Goal: Information Seeking & Learning: Compare options

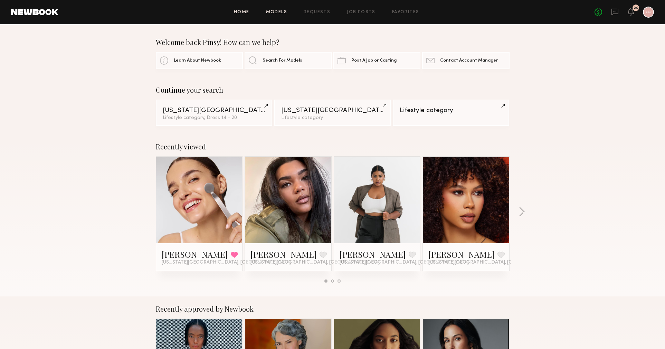
click at [279, 14] on link "Models" at bounding box center [276, 12] width 21 height 4
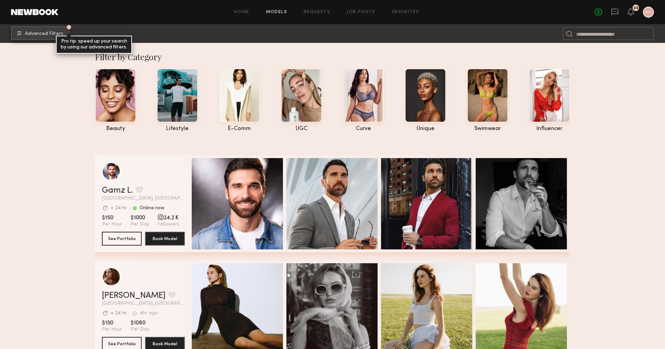
click at [44, 37] on button "Advanced Filters Pro tip: speed up your search by using our advanced filters." at bounding box center [40, 33] width 58 height 14
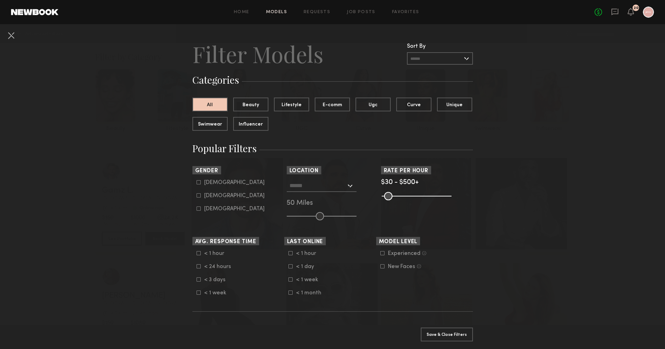
scroll to position [16, 0]
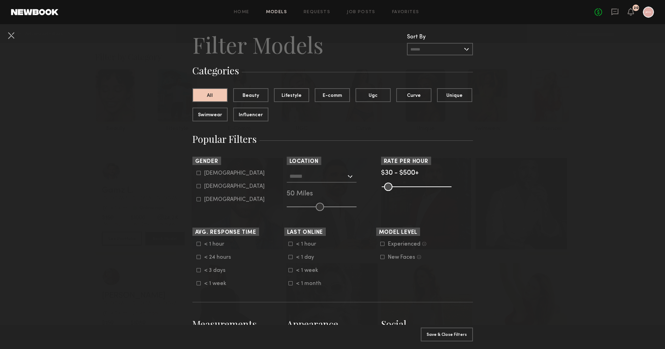
click at [346, 177] on input "text" at bounding box center [317, 176] width 57 height 12
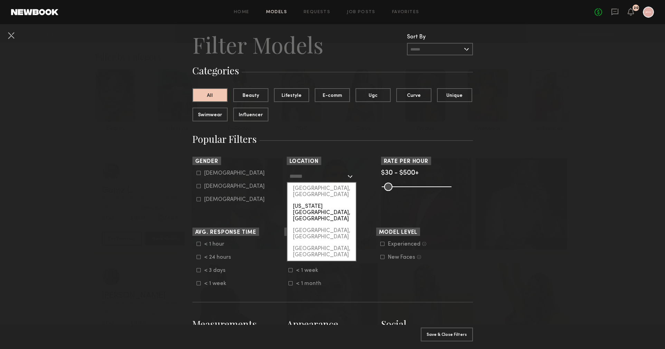
click at [334, 200] on div "New York City, NY" at bounding box center [321, 212] width 68 height 24
type input "**********"
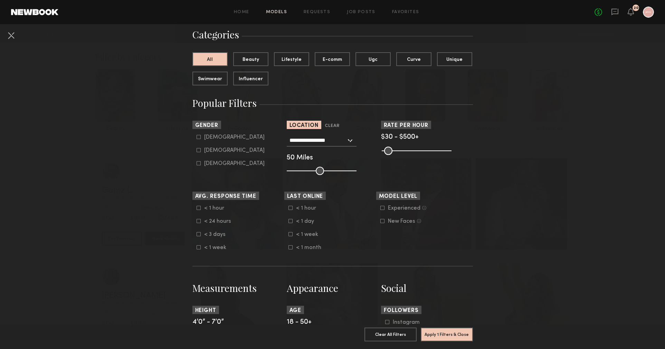
scroll to position [57, 0]
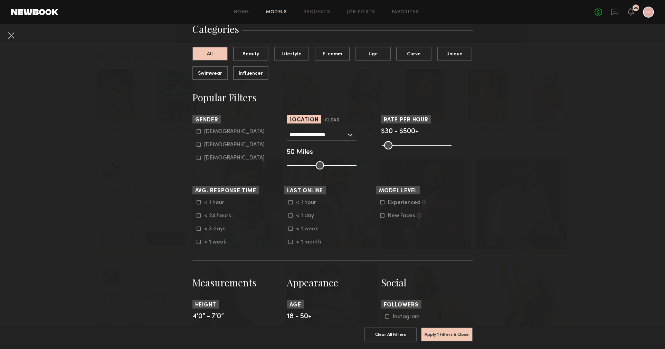
click at [198, 144] on icon at bounding box center [199, 144] width 4 height 4
type input "**"
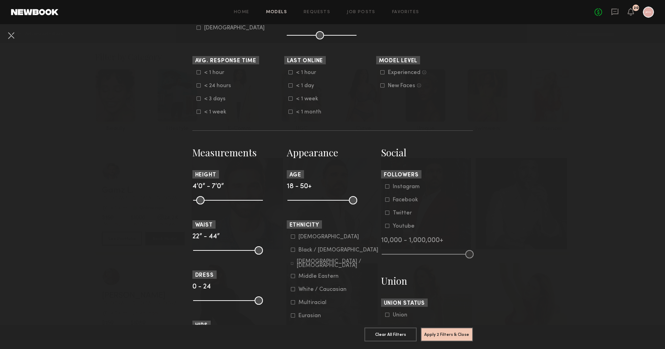
scroll to position [213, 0]
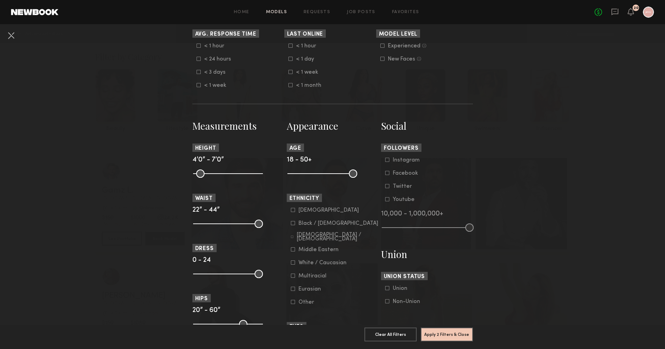
click at [357, 174] on input "range" at bounding box center [322, 173] width 70 height 8
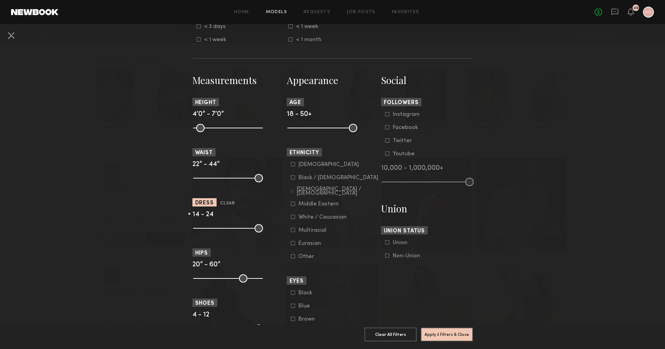
drag, startPoint x: 197, startPoint y: 229, endPoint x: 231, endPoint y: 225, distance: 34.5
type input "**"
click at [231, 225] on input "range" at bounding box center [228, 228] width 70 height 8
drag, startPoint x: 260, startPoint y: 230, endPoint x: 250, endPoint y: 231, distance: 10.4
type input "**"
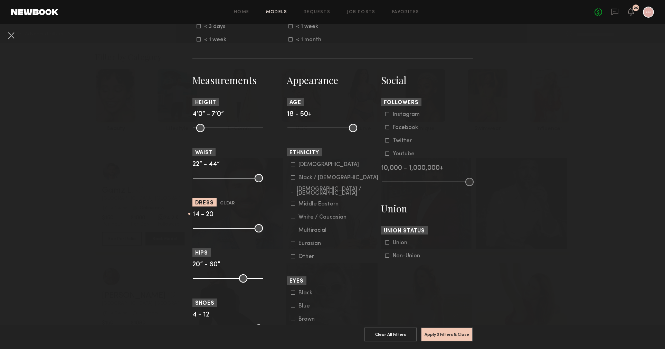
click at [250, 231] on input "range" at bounding box center [228, 228] width 70 height 8
drag, startPoint x: 233, startPoint y: 230, endPoint x: 228, endPoint y: 231, distance: 5.6
type input "**"
click at [228, 231] on input "range" at bounding box center [228, 228] width 70 height 8
type input "**"
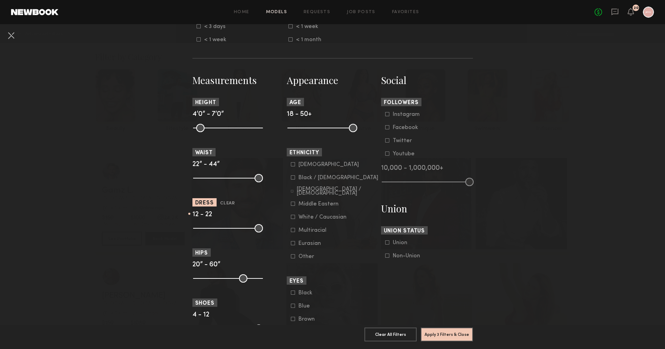
click at [253, 229] on input "range" at bounding box center [228, 228] width 70 height 8
drag, startPoint x: 352, startPoint y: 129, endPoint x: 330, endPoint y: 132, distance: 23.0
type input "**"
click at [330, 132] on input "range" at bounding box center [322, 128] width 70 height 8
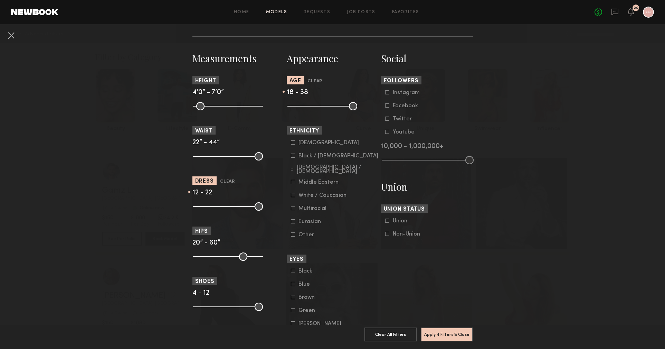
scroll to position [290, 0]
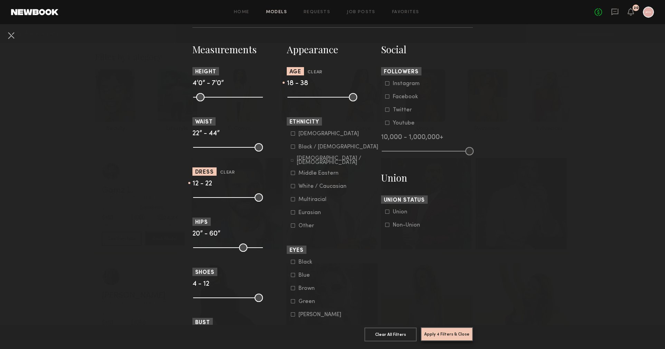
click at [458, 333] on button "Apply 4 Filters & Close" at bounding box center [447, 334] width 52 height 14
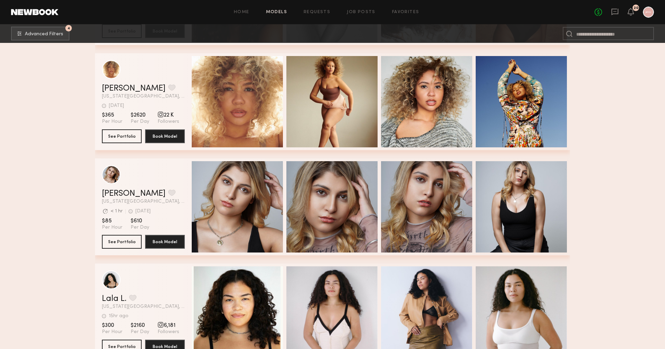
scroll to position [757, 0]
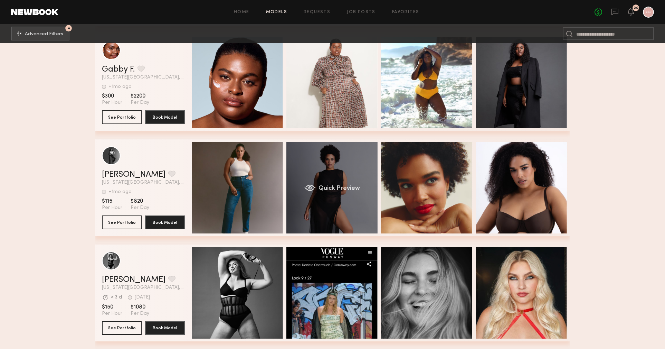
click at [343, 171] on div "Quick Preview" at bounding box center [331, 187] width 91 height 91
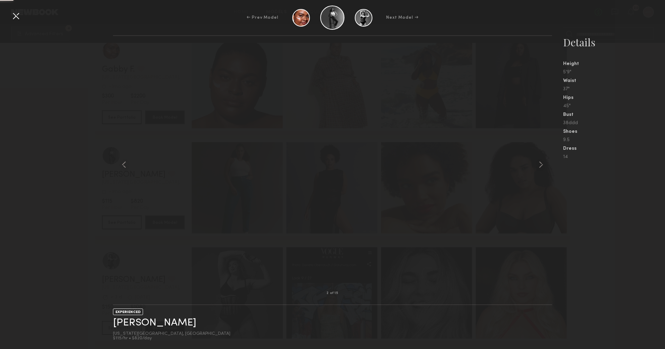
scroll to position [743, 0]
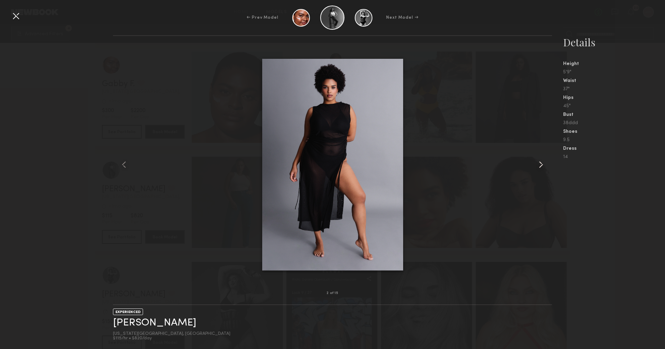
click at [540, 166] on common-icon at bounding box center [540, 164] width 11 height 11
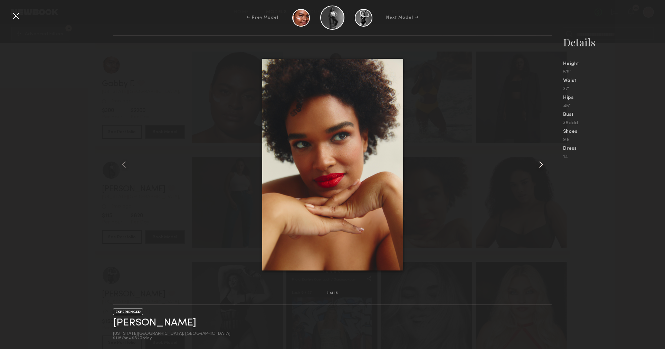
click at [540, 166] on common-icon at bounding box center [540, 164] width 11 height 11
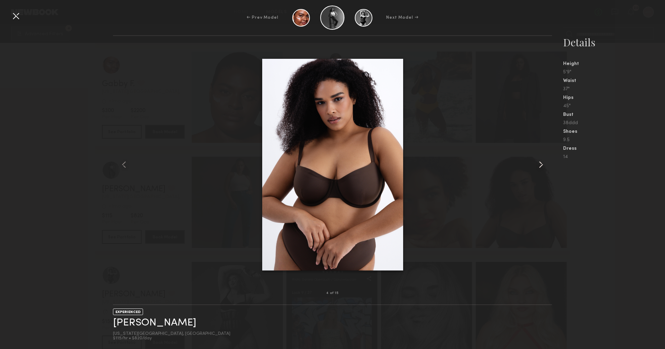
click at [540, 166] on common-icon at bounding box center [540, 164] width 11 height 11
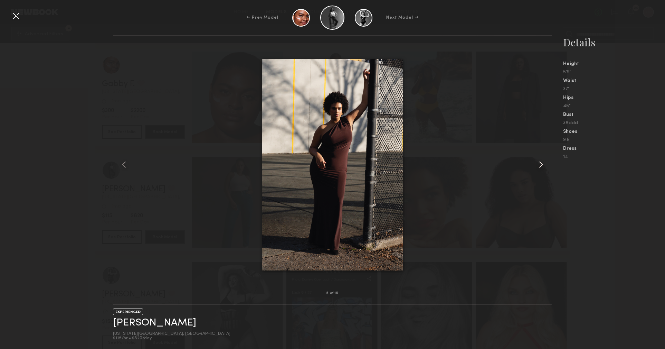
click at [540, 166] on common-icon at bounding box center [540, 164] width 11 height 11
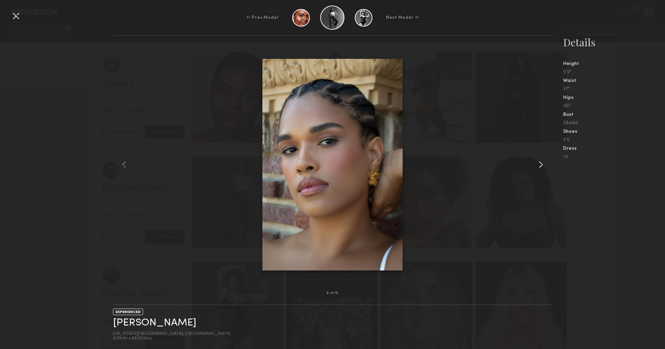
click at [540, 166] on common-icon at bounding box center [540, 164] width 11 height 11
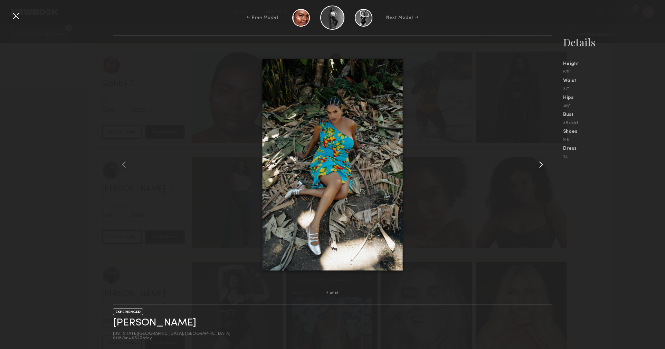
click at [129, 165] on common-icon at bounding box center [123, 164] width 11 height 11
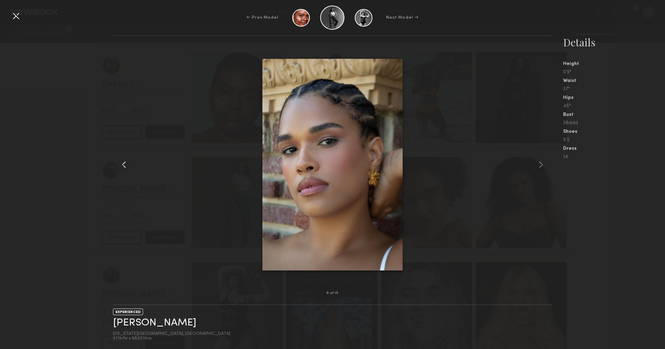
click at [129, 165] on common-icon at bounding box center [123, 164] width 11 height 11
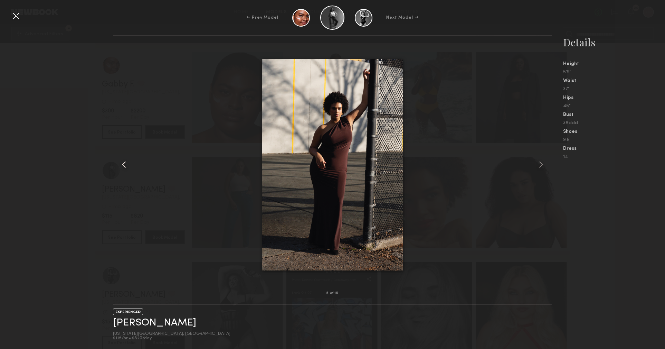
click at [129, 165] on common-icon at bounding box center [123, 164] width 11 height 11
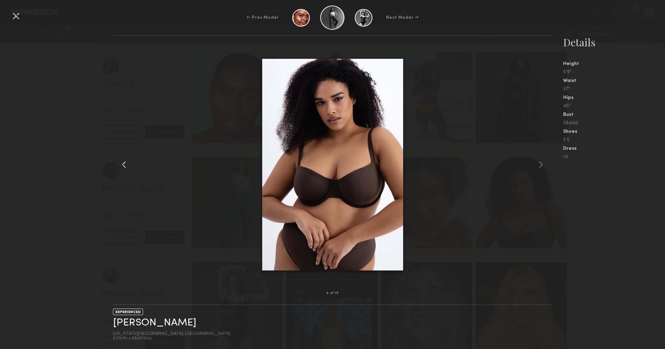
click at [129, 165] on common-icon at bounding box center [123, 164] width 11 height 11
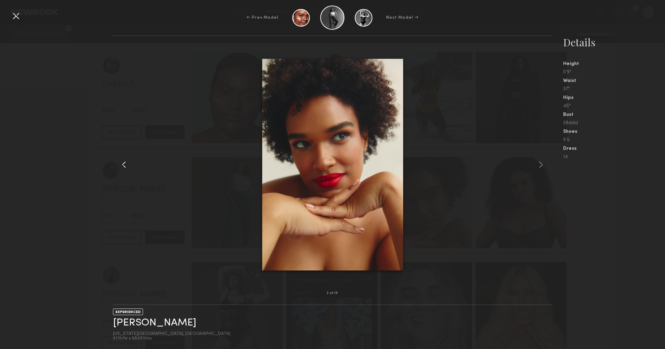
click at [129, 165] on common-icon at bounding box center [123, 164] width 11 height 11
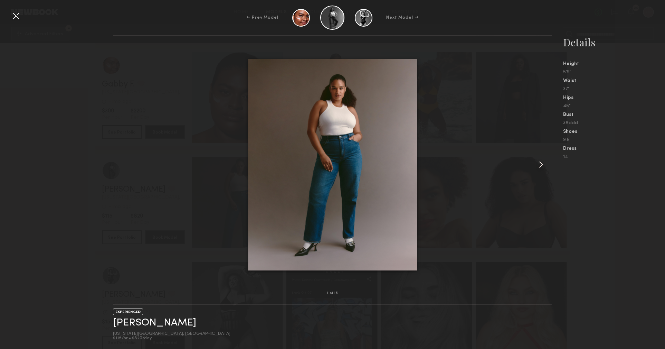
click at [62, 175] on div "1 of 15 EXPERIENCED Crisdanil H. New York City, NY $115/hr • $820/day Details H…" at bounding box center [332, 191] width 665 height 313
click at [17, 16] on div at bounding box center [15, 15] width 11 height 11
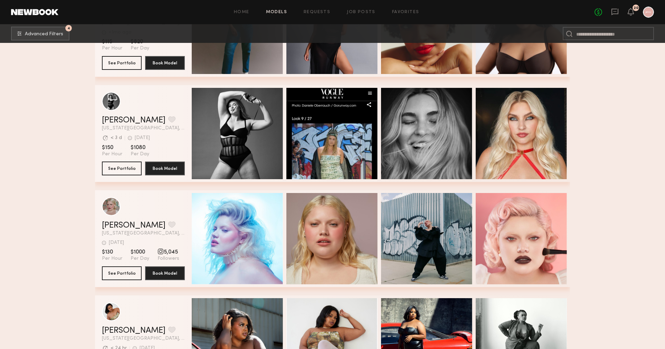
scroll to position [848, 0]
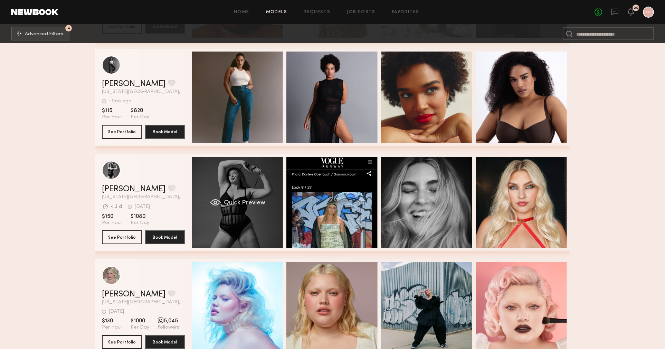
click at [229, 203] on span "Quick Preview" at bounding box center [244, 203] width 41 height 6
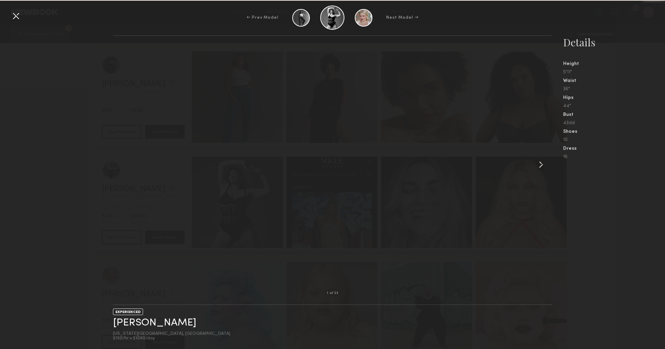
scroll to position [832, 0]
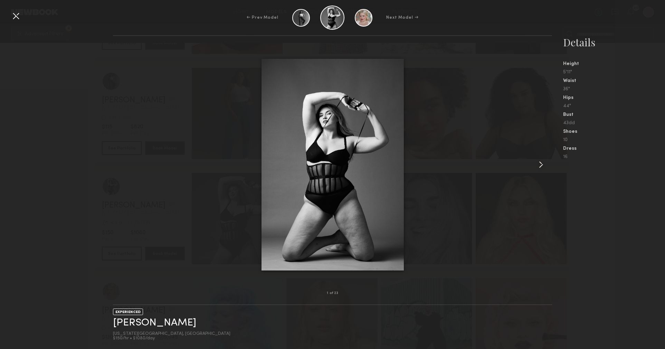
click at [544, 163] on common-icon at bounding box center [540, 164] width 11 height 11
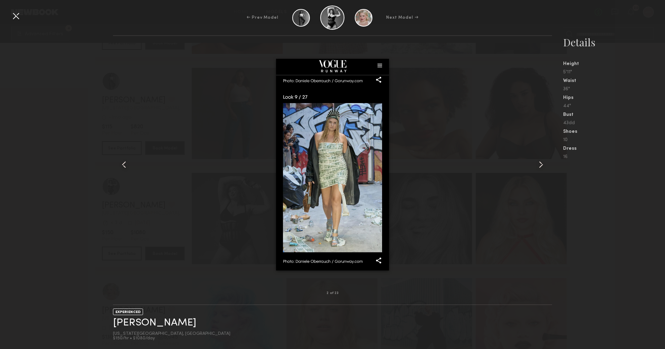
click at [544, 163] on common-icon at bounding box center [540, 164] width 11 height 11
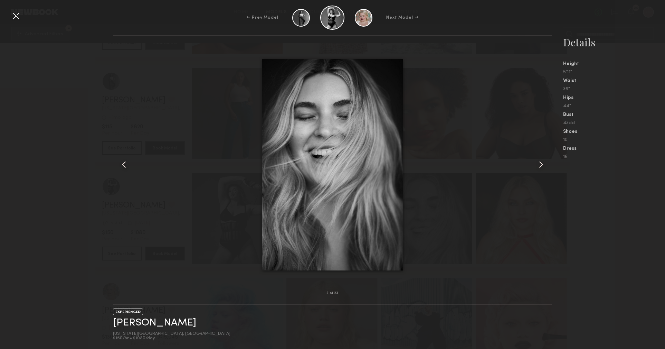
click at [544, 163] on common-icon at bounding box center [540, 164] width 11 height 11
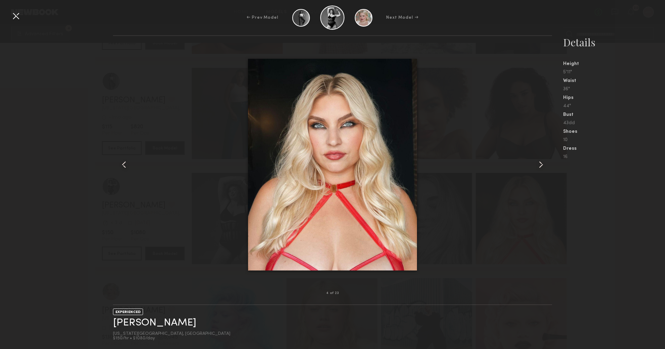
click at [614, 236] on nb-gallery-model-stats "Details Height 5'11" Waist 36" Hips 44" Bust 43dd Shoes 10 Dress 16" at bounding box center [608, 191] width 113 height 313
click at [16, 12] on div at bounding box center [15, 15] width 11 height 11
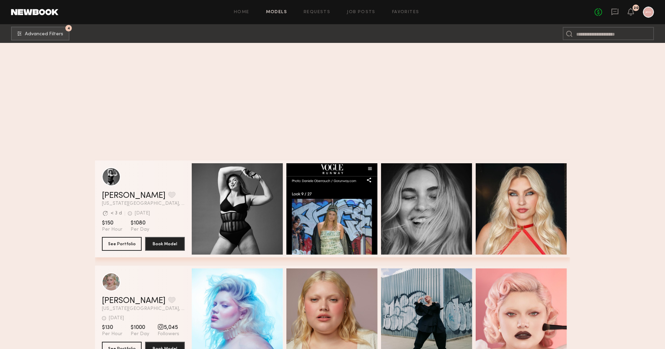
scroll to position [1177, 0]
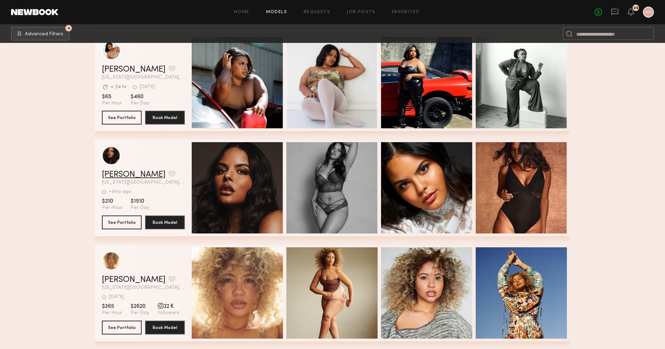
click at [114, 173] on link "Brittney H." at bounding box center [134, 174] width 64 height 8
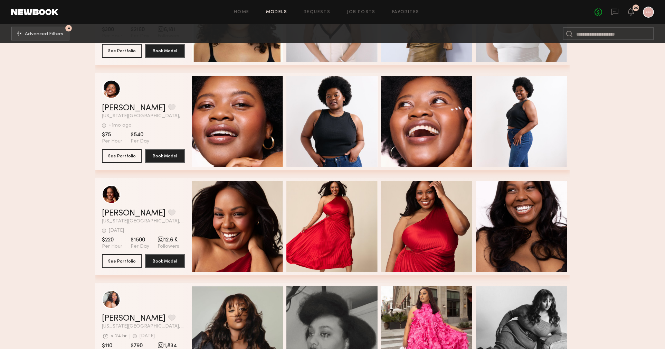
scroll to position [1699, 0]
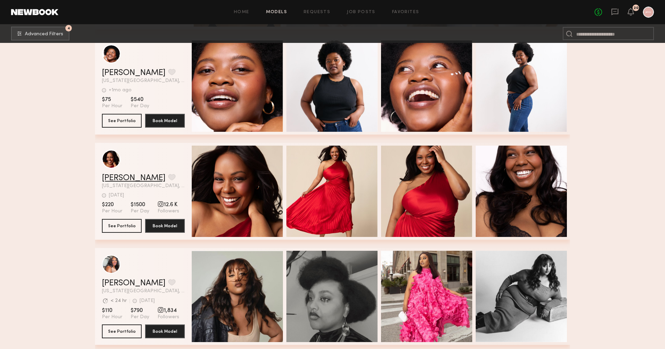
click at [111, 181] on link "Dena A." at bounding box center [134, 178] width 64 height 8
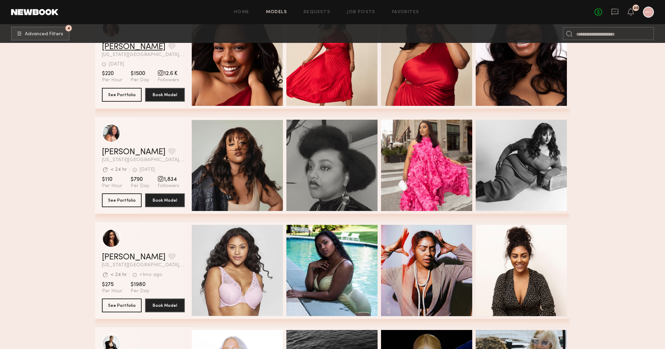
scroll to position [1832, 0]
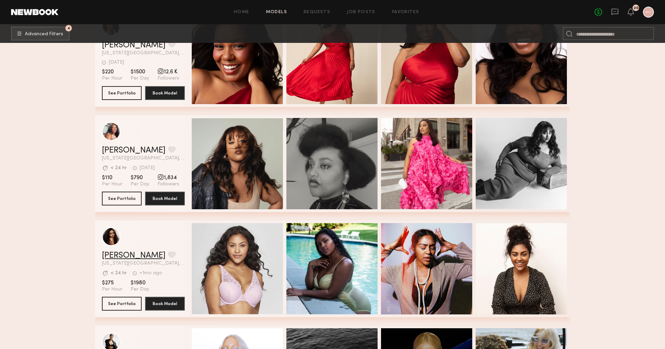
click at [124, 253] on link "Chane V." at bounding box center [134, 255] width 64 height 8
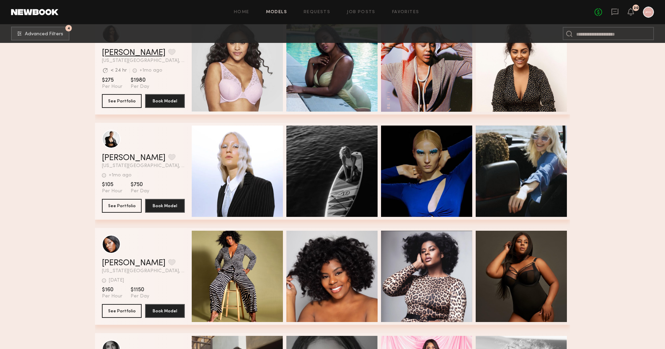
scroll to position [2054, 0]
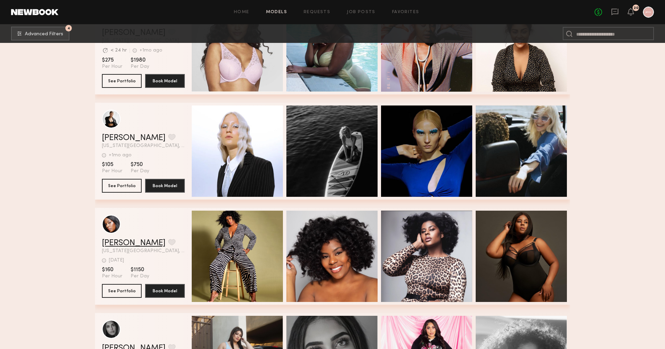
click at [111, 242] on link "Valerie T." at bounding box center [134, 243] width 64 height 8
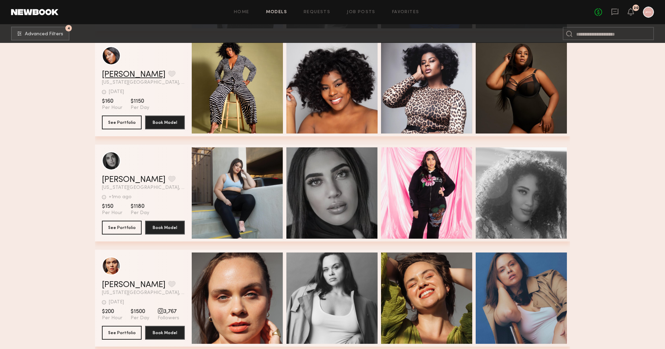
scroll to position [2272, 0]
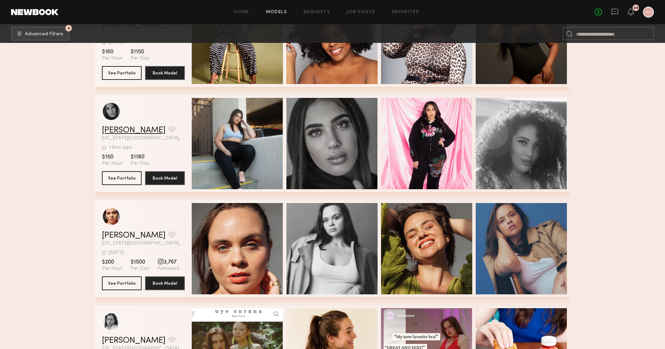
click at [115, 130] on link "Imani S." at bounding box center [134, 130] width 64 height 8
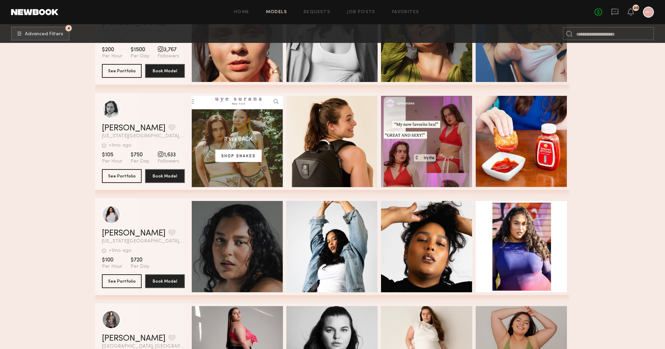
scroll to position [2474, 0]
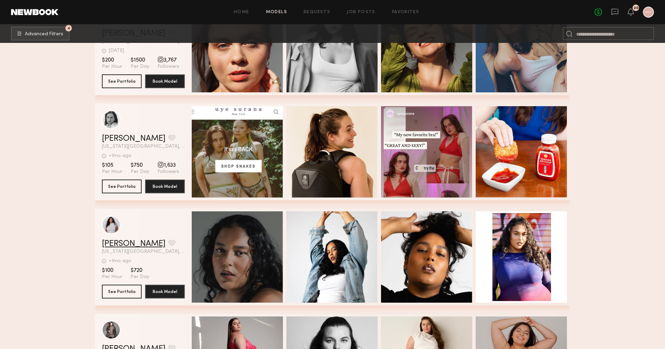
click at [129, 241] on link "Michelld D." at bounding box center [134, 243] width 64 height 8
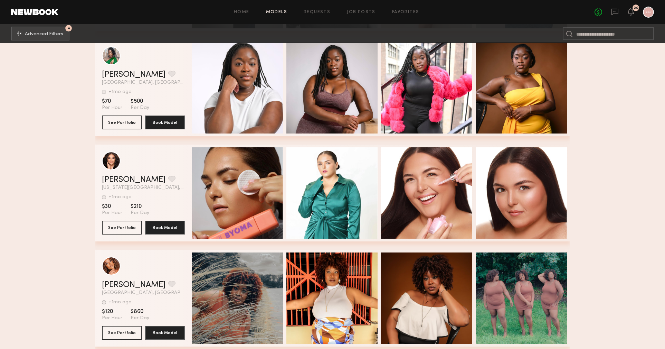
scroll to position [2893, 0]
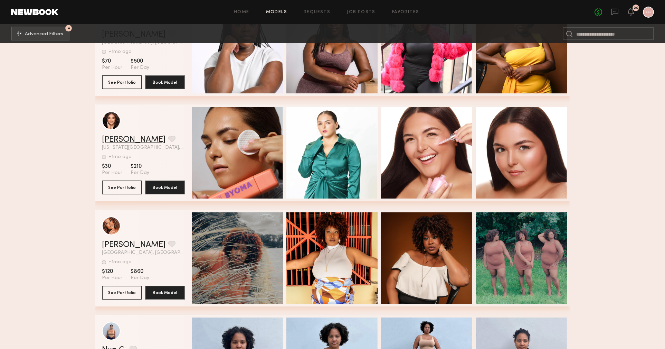
click at [114, 137] on link "Krystle D." at bounding box center [134, 139] width 64 height 8
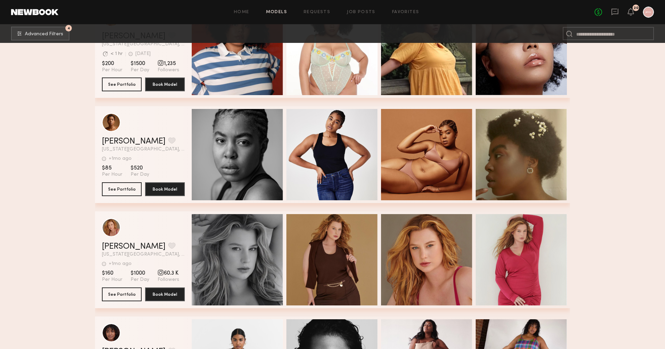
scroll to position [0, 0]
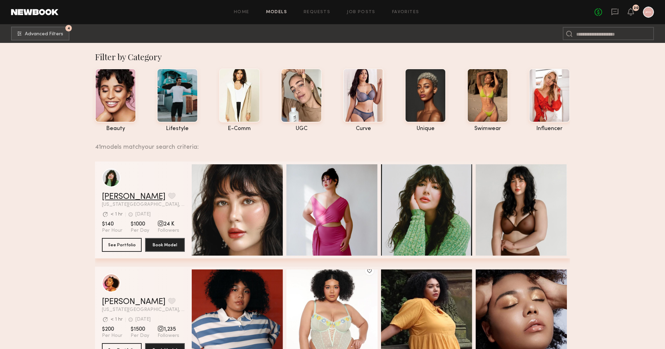
click at [133, 197] on link "Gabrielle J." at bounding box center [134, 196] width 64 height 8
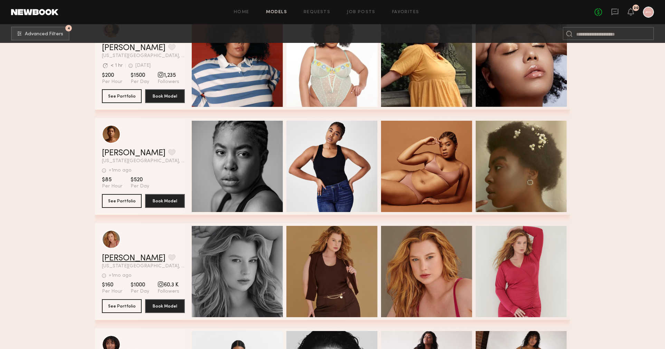
click at [106, 258] on link "Emilee P." at bounding box center [134, 258] width 64 height 8
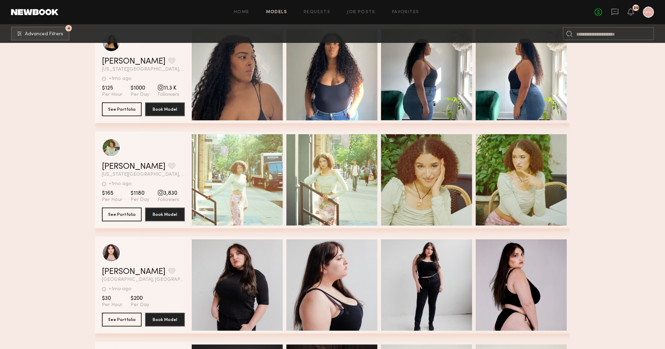
scroll to position [4167, 0]
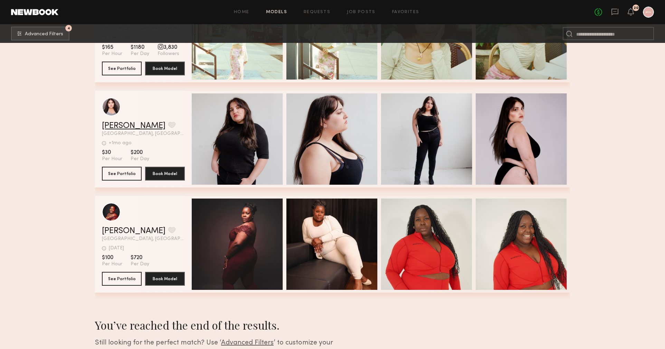
click at [122, 127] on link "[PERSON_NAME]" at bounding box center [134, 126] width 64 height 8
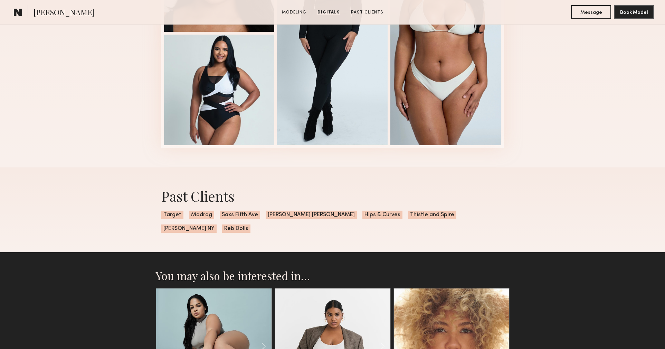
scroll to position [805, 0]
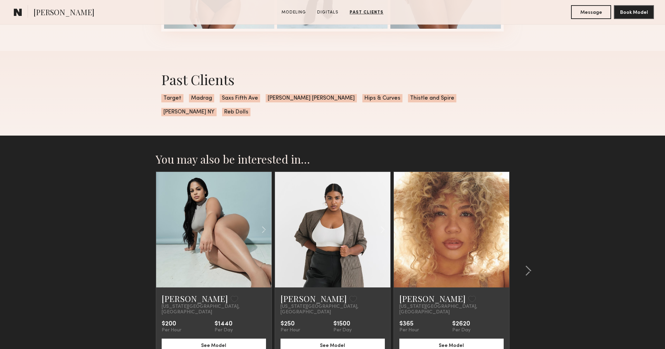
click at [209, 210] on link at bounding box center [213, 229] width 39 height 115
click at [526, 265] on common-icon at bounding box center [528, 270] width 7 height 11
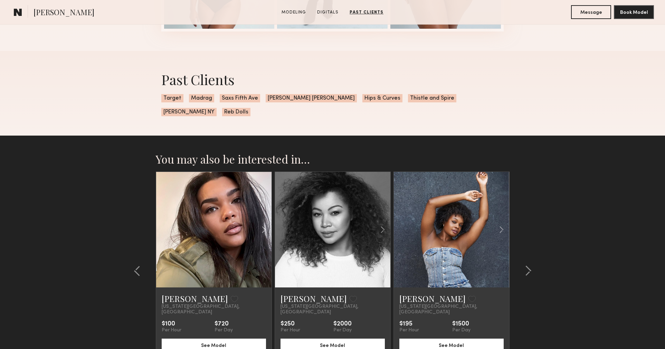
click at [526, 265] on common-icon at bounding box center [528, 270] width 7 height 11
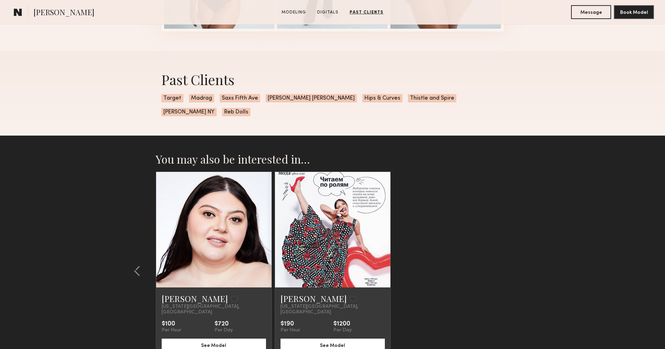
click at [208, 222] on link at bounding box center [213, 229] width 39 height 115
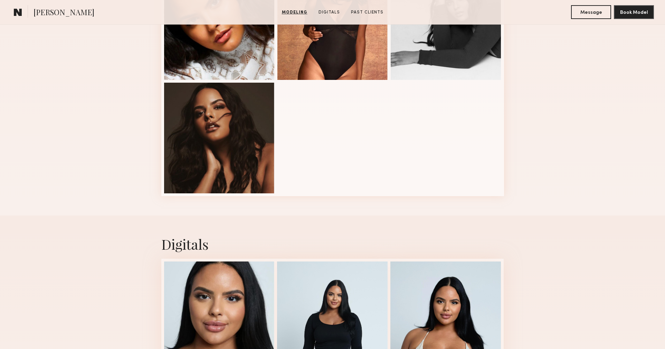
scroll to position [0, 0]
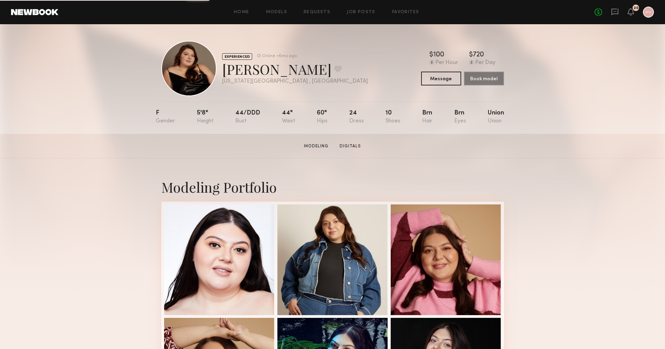
scroll to position [201, 0]
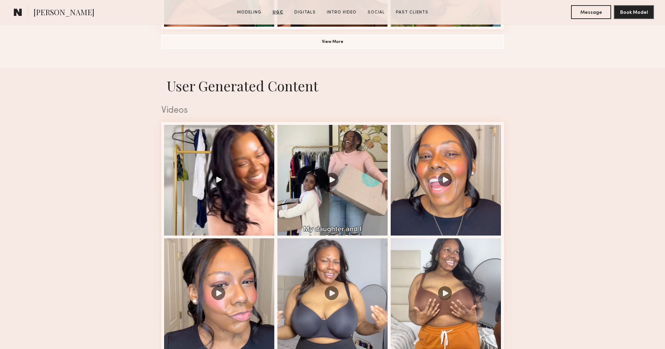
scroll to position [628, 0]
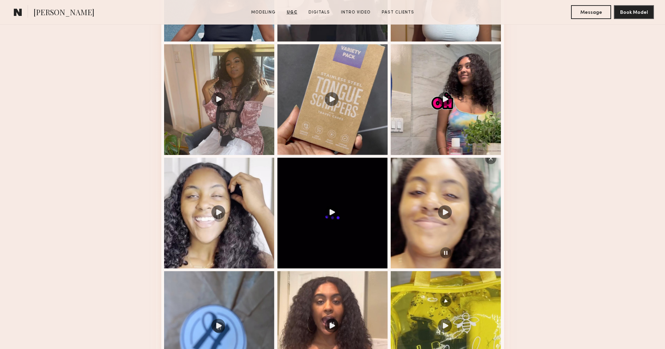
scroll to position [828, 0]
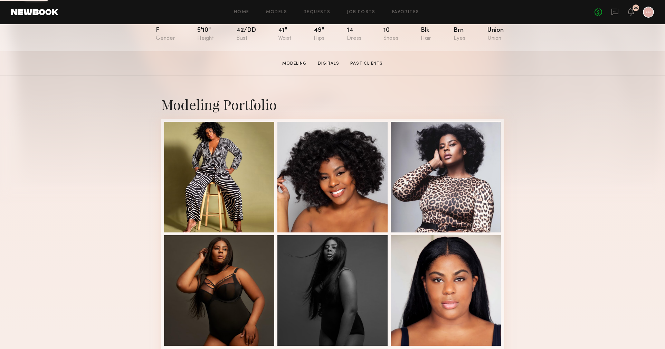
scroll to position [427, 0]
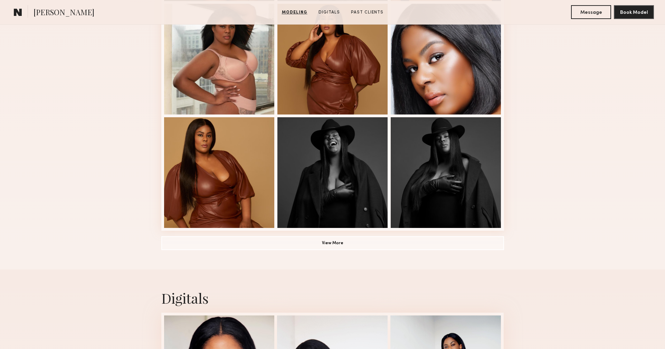
click at [284, 229] on nb-model-profile-images-feed at bounding box center [332, 2] width 343 height 456
click at [290, 240] on button "View More" at bounding box center [332, 243] width 343 height 14
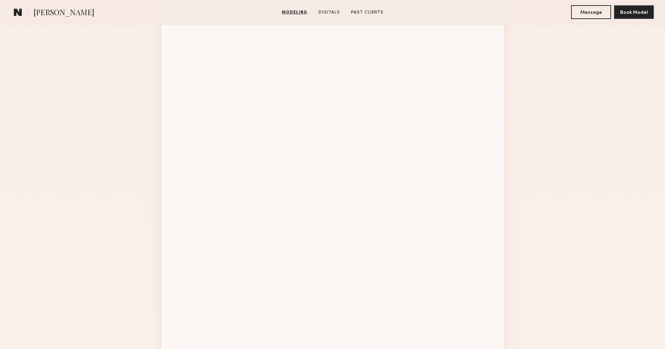
scroll to position [840, 0]
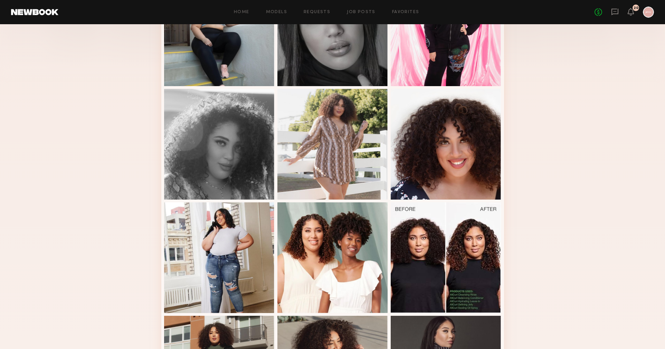
scroll to position [158, 0]
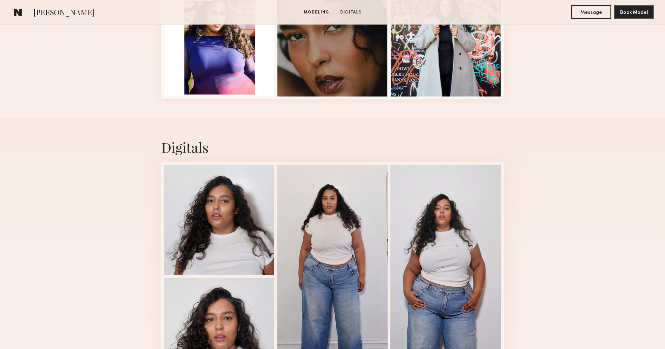
scroll to position [425, 0]
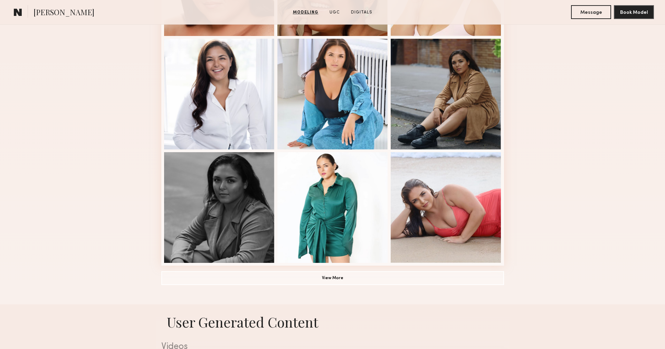
scroll to position [395, 0]
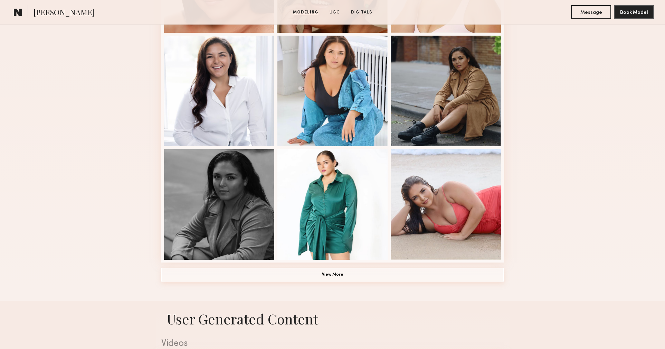
click at [351, 269] on button "View More" at bounding box center [332, 274] width 343 height 14
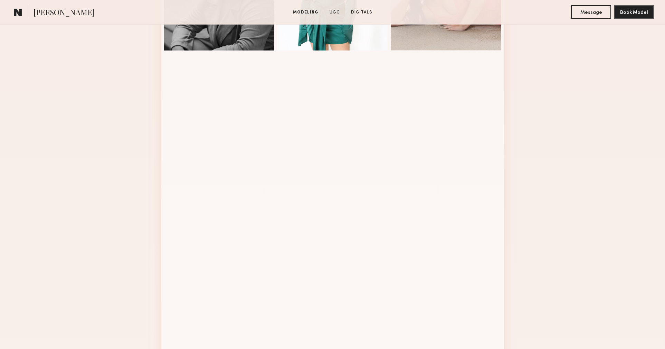
scroll to position [705, 0]
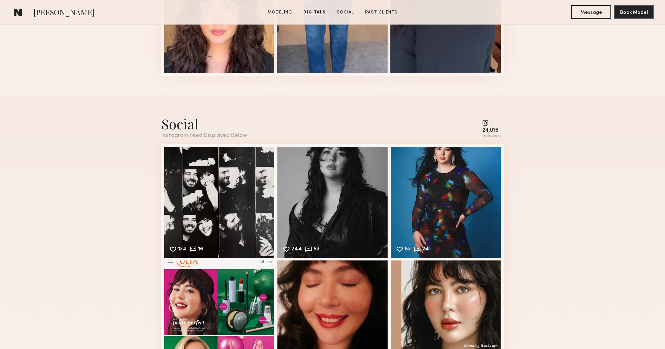
scroll to position [1050, 0]
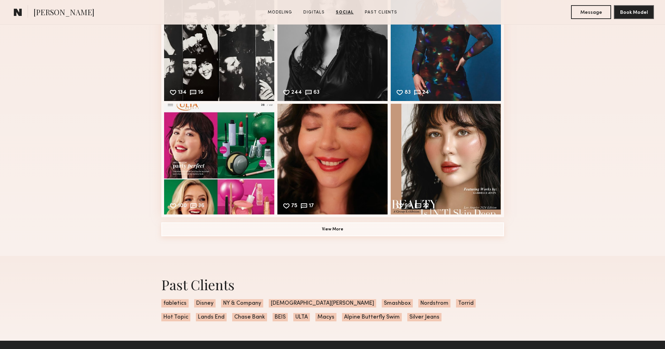
click at [322, 230] on button "View More" at bounding box center [332, 229] width 343 height 14
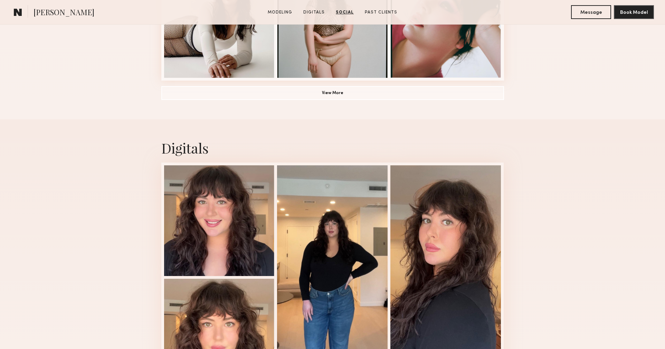
scroll to position [362, 0]
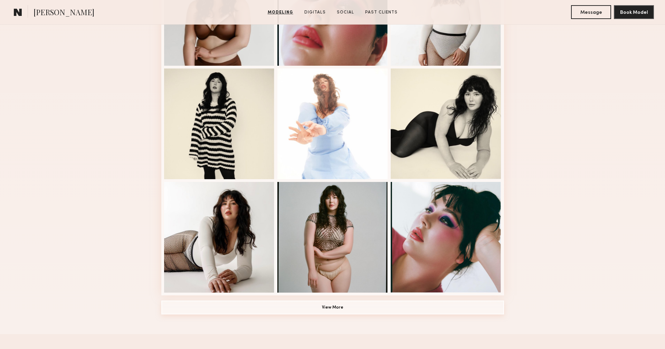
click at [293, 307] on button "View More" at bounding box center [332, 307] width 343 height 14
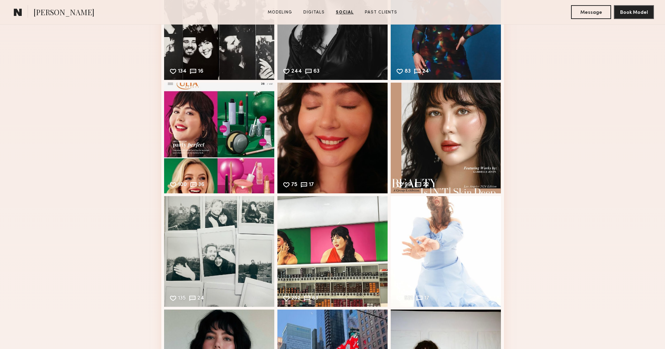
scroll to position [1611, 0]
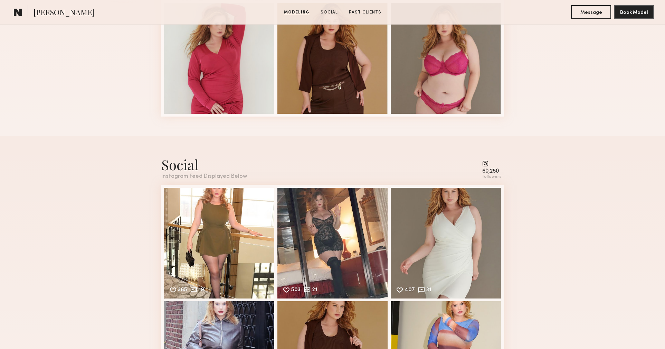
scroll to position [362, 0]
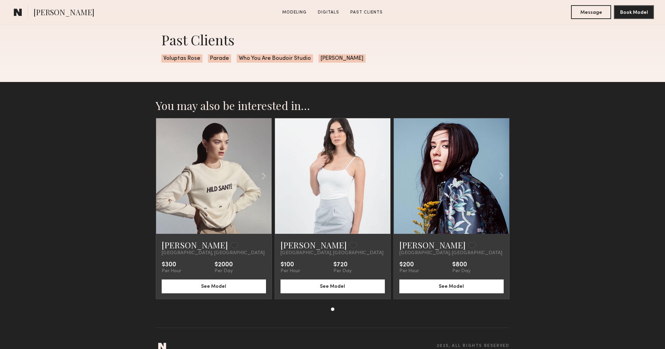
scroll to position [724, 0]
